Goal: Task Accomplishment & Management: Register for event/course

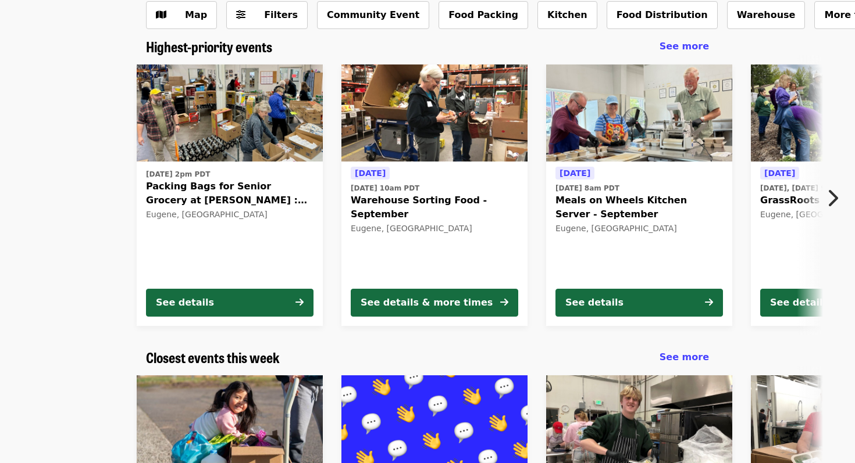
scroll to position [73, 0]
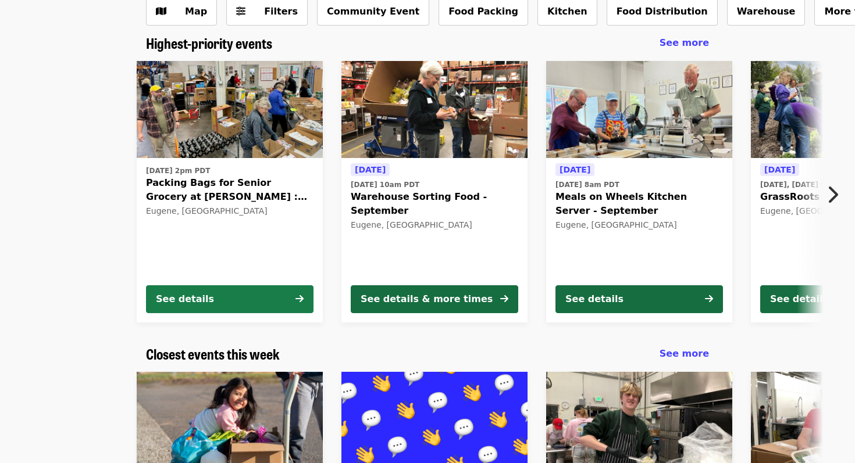
click at [262, 292] on button "See details" at bounding box center [229, 299] width 167 height 28
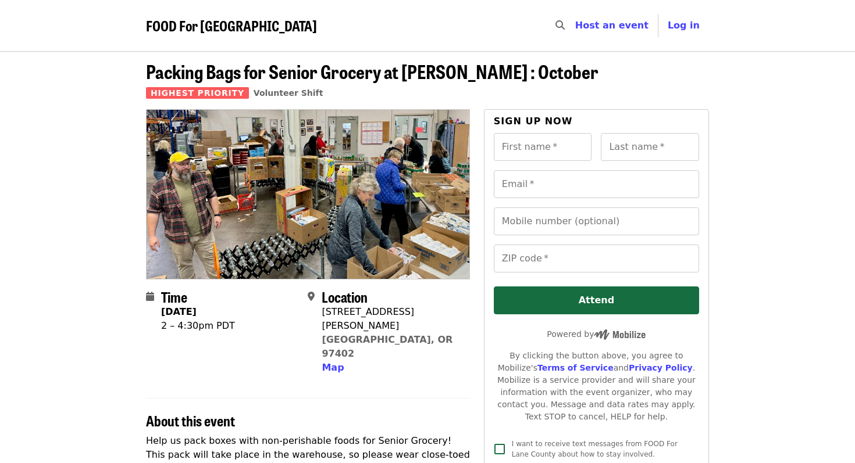
scroll to position [1, 0]
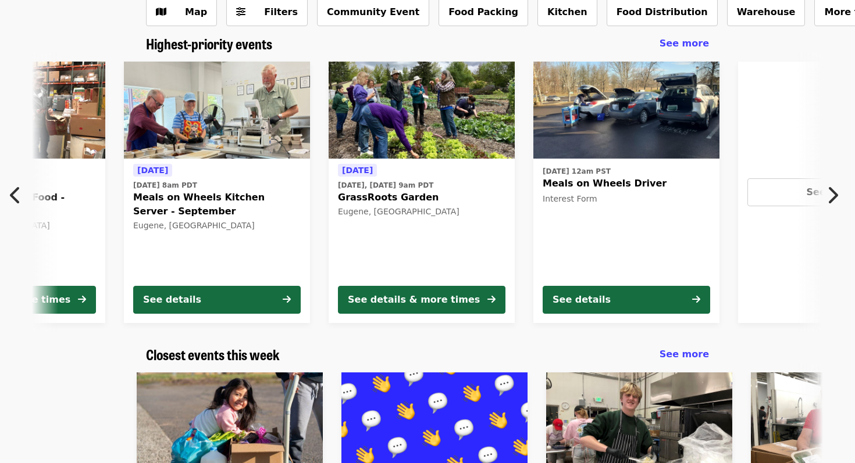
scroll to position [0, 421]
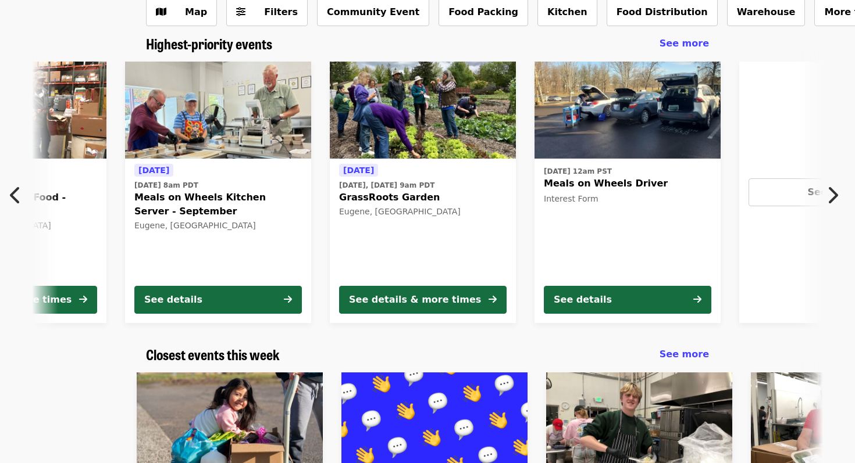
click at [837, 190] on icon "chevron-right icon" at bounding box center [832, 195] width 12 height 22
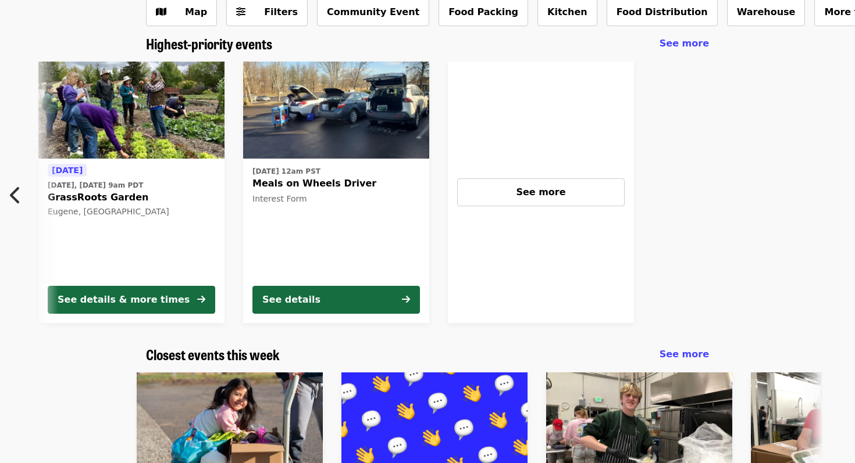
scroll to position [0, 723]
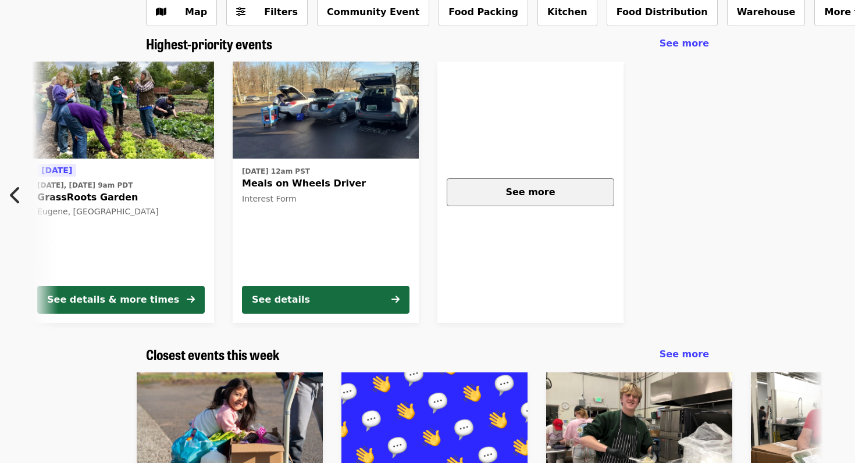
click at [578, 197] on div "See more" at bounding box center [530, 192] width 148 height 14
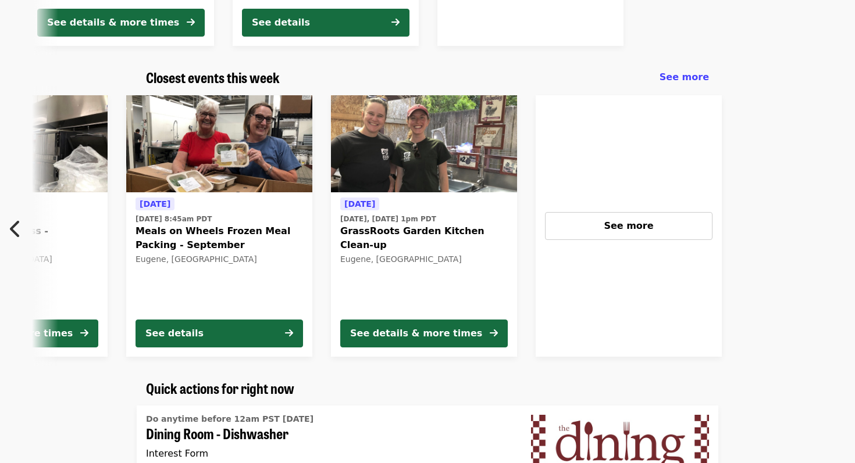
scroll to position [0, 626]
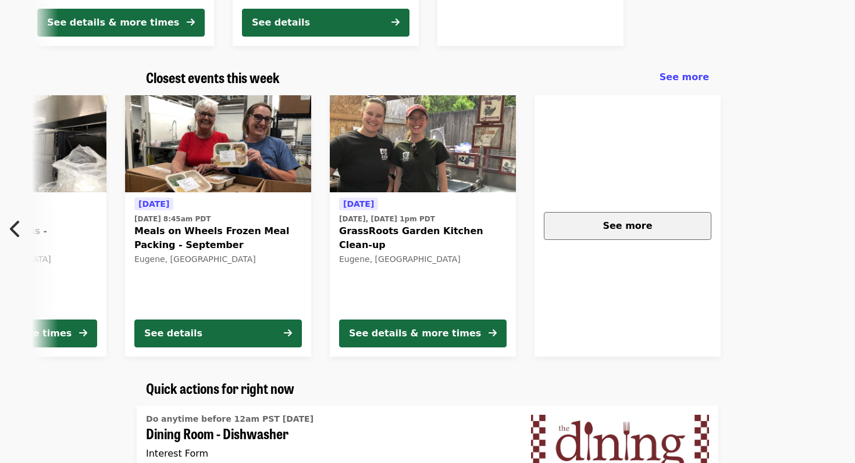
click at [580, 222] on div "See more" at bounding box center [627, 226] width 148 height 14
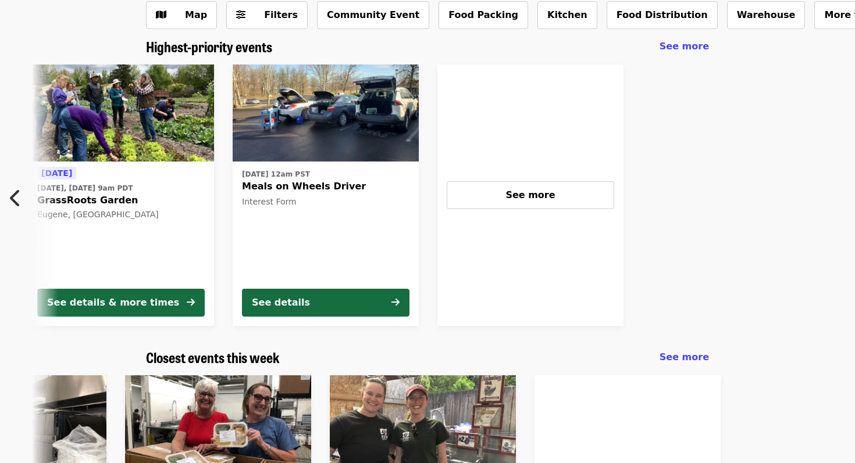
scroll to position [0, 0]
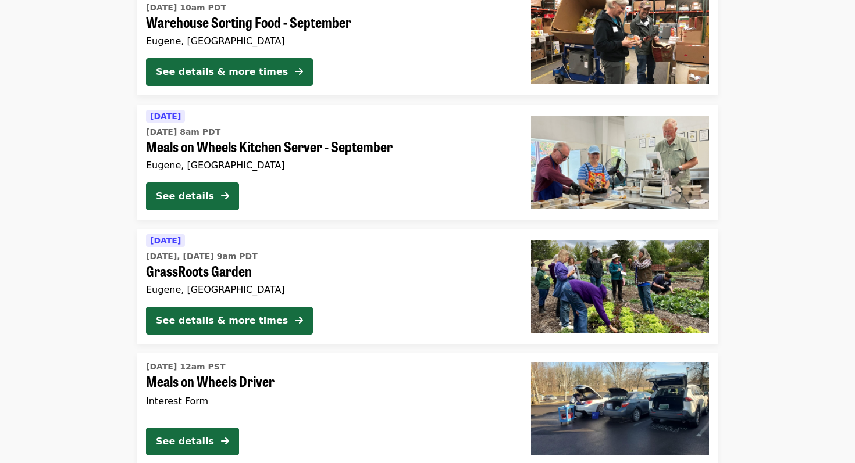
scroll to position [267, 0]
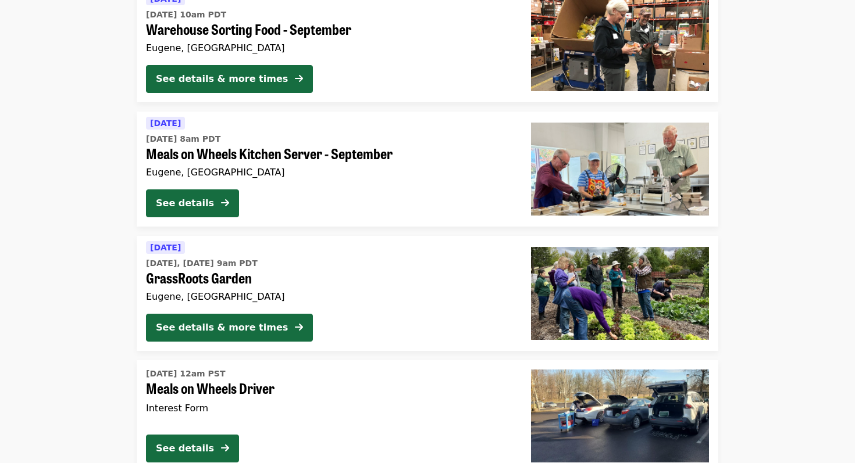
click at [371, 159] on span "Meals on Wheels Kitchen Server - September" at bounding box center [329, 153] width 366 height 17
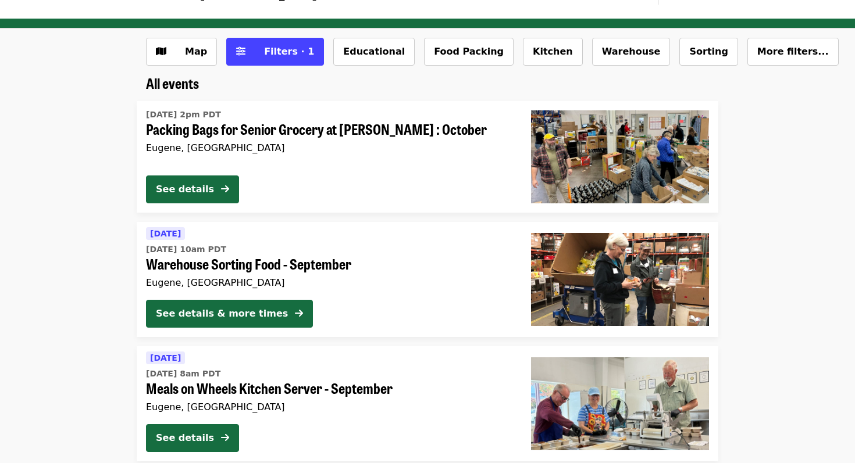
scroll to position [31, 0]
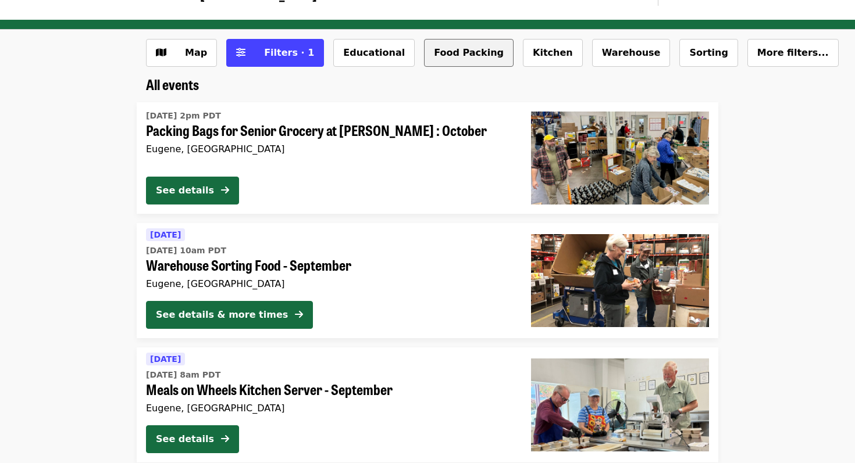
click at [427, 48] on button "Food Packing" at bounding box center [469, 53] width 90 height 28
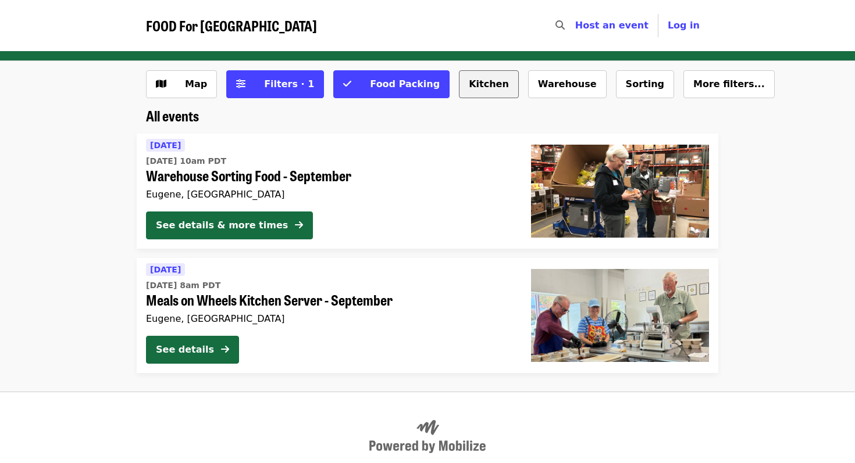
click at [476, 82] on button "Kitchen" at bounding box center [489, 84] width 60 height 28
